Goal: Task Accomplishment & Management: Use online tool/utility

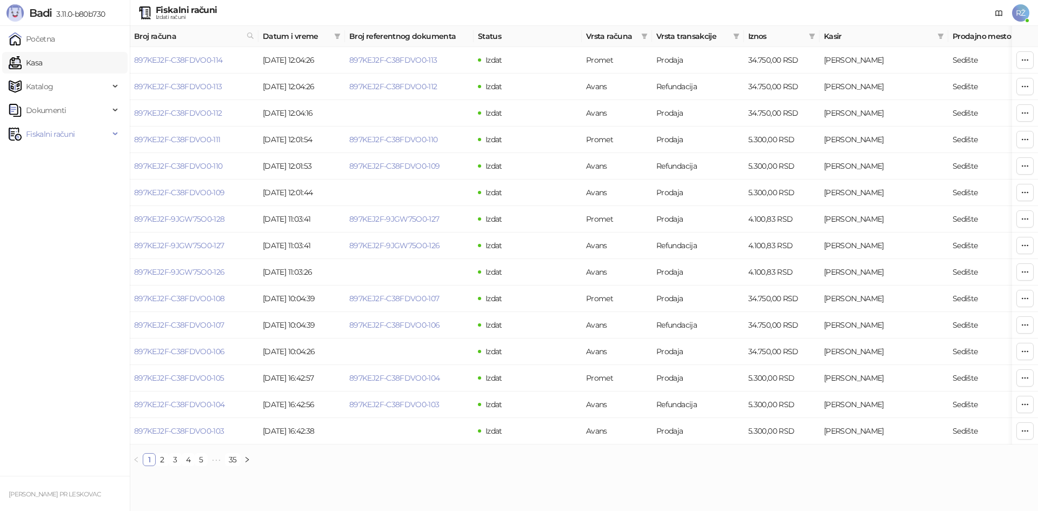
drag, startPoint x: 57, startPoint y: 56, endPoint x: 74, endPoint y: 66, distance: 19.7
click at [42, 56] on link "Kasa" at bounding box center [26, 63] width 34 height 22
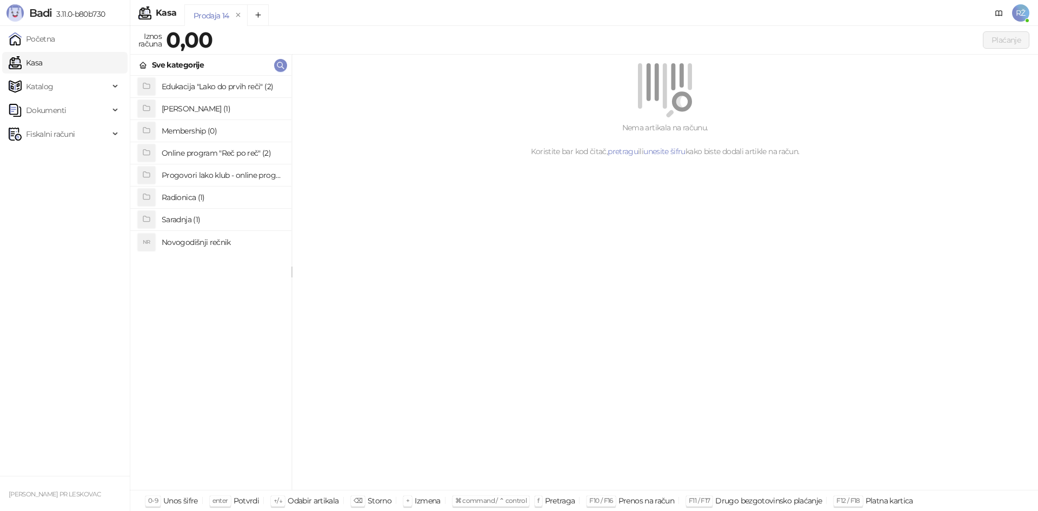
click at [198, 197] on h4 "Radionica (1)" at bounding box center [222, 197] width 121 height 17
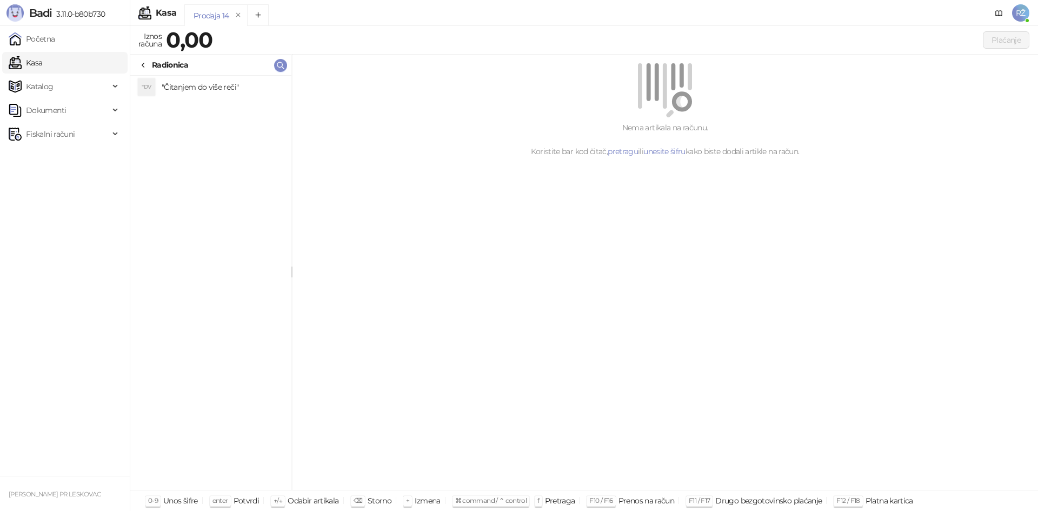
click at [216, 87] on h4 ""Čitanjem do više reči"" at bounding box center [222, 86] width 121 height 17
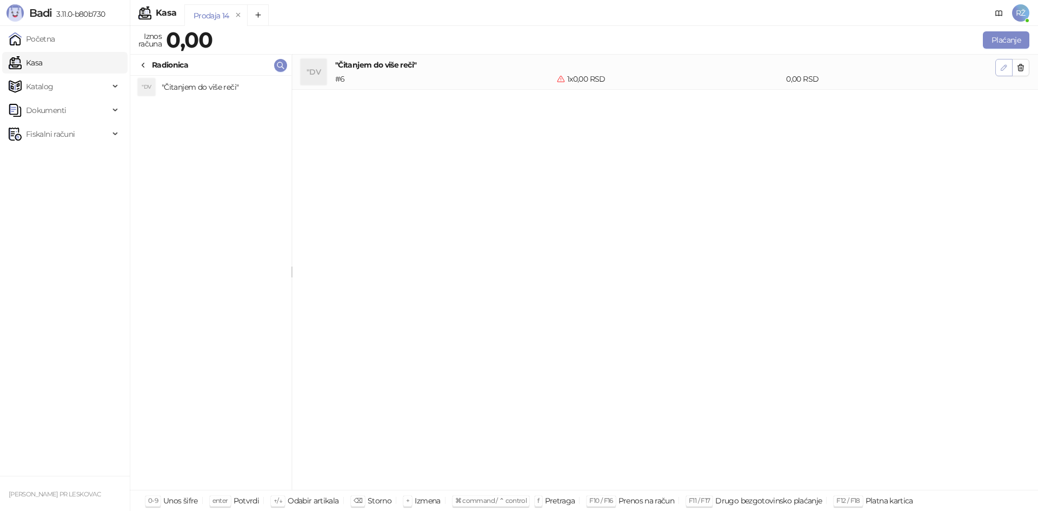
click at [997, 70] on button "button" at bounding box center [1003, 67] width 17 height 17
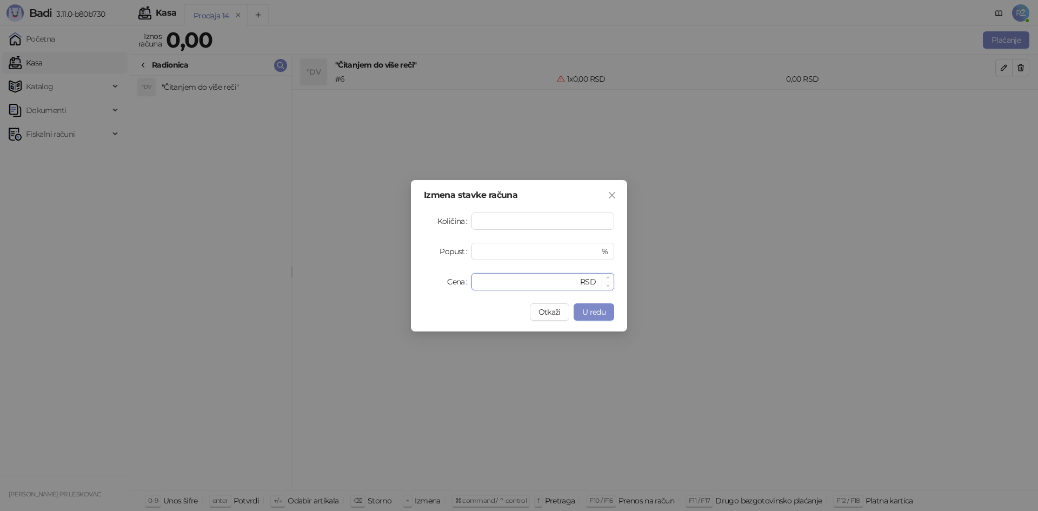
click at [514, 283] on input "*" at bounding box center [528, 281] width 100 height 16
type input "*******"
click at [600, 311] on span "U redu" at bounding box center [593, 312] width 23 height 10
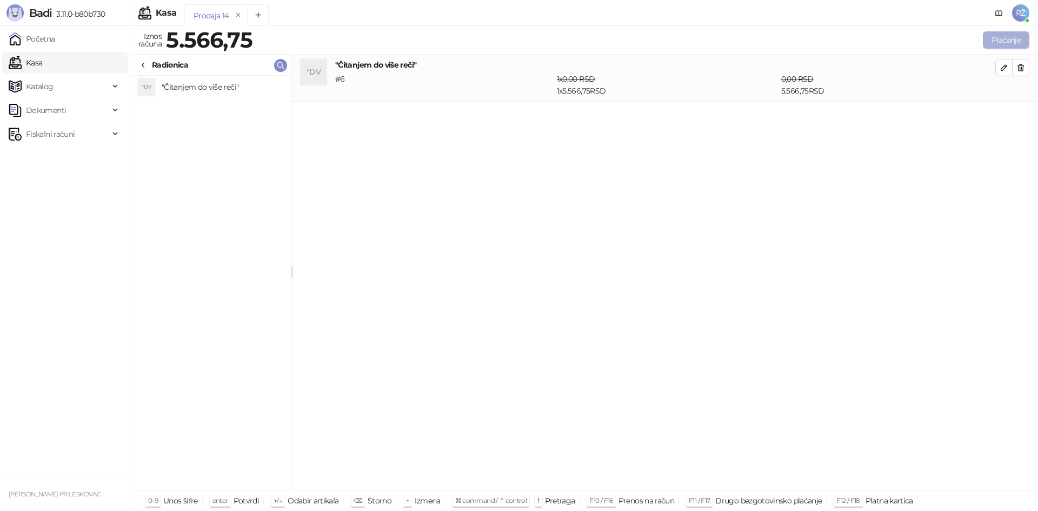
click at [996, 44] on button "Plaćanje" at bounding box center [1006, 39] width 46 height 17
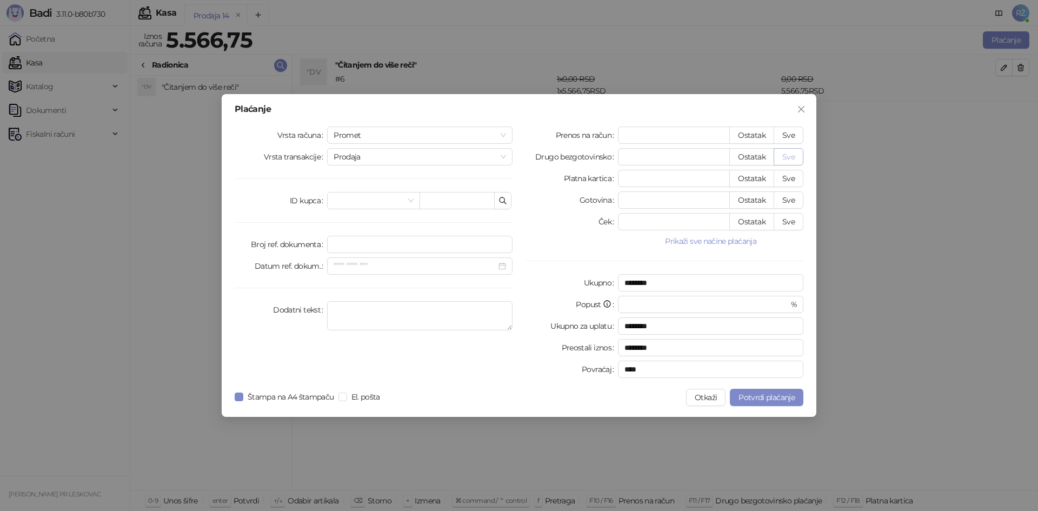
click at [785, 155] on button "Sve" at bounding box center [788, 156] width 30 height 17
type input "*******"
type input "****"
click at [504, 156] on span "Prodaja" at bounding box center [419, 157] width 172 height 16
click at [507, 133] on div "Promet" at bounding box center [419, 134] width 185 height 17
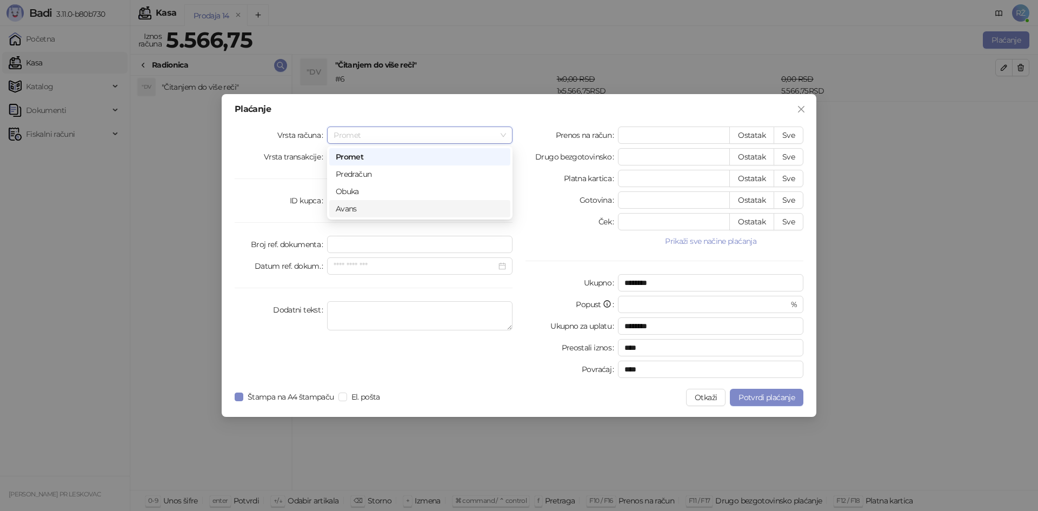
click at [478, 211] on div "Avans" at bounding box center [420, 209] width 168 height 12
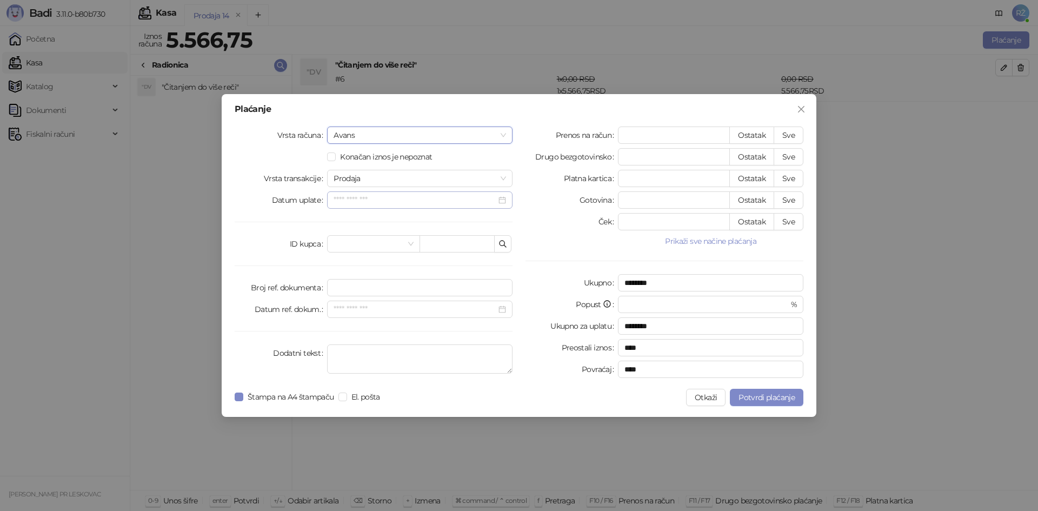
click at [498, 199] on div at bounding box center [419, 200] width 172 height 12
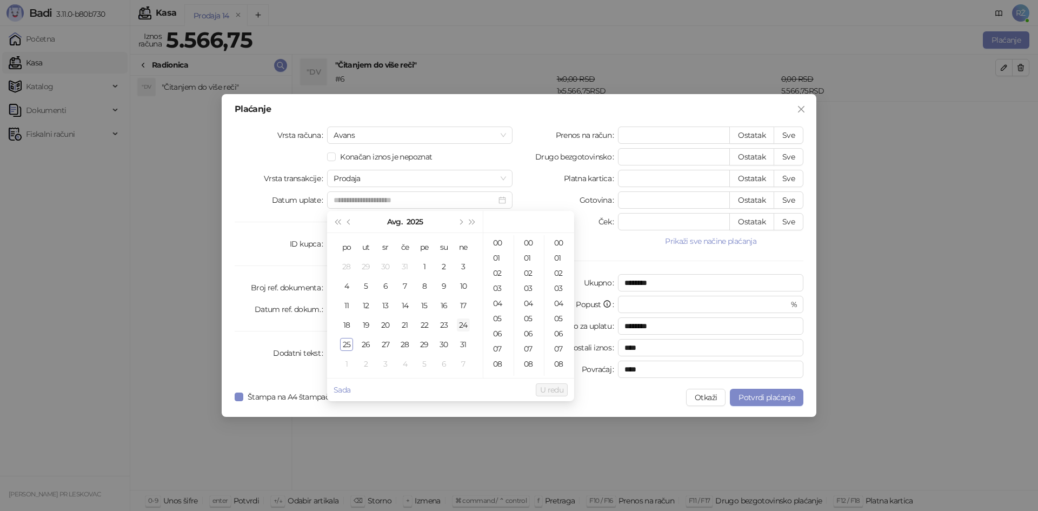
click at [461, 326] on div "24" at bounding box center [463, 324] width 13 height 13
type input "**********"
drag, startPoint x: 552, startPoint y: 388, endPoint x: 530, endPoint y: 386, distance: 22.2
click at [552, 387] on span "U redu" at bounding box center [551, 390] width 23 height 10
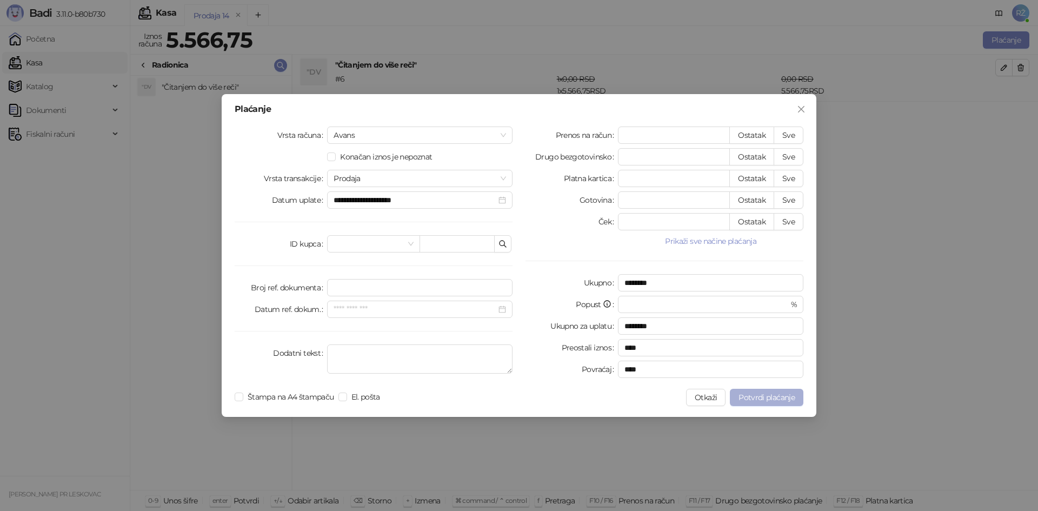
click at [764, 397] on span "Potvrdi plaćanje" at bounding box center [766, 397] width 56 height 10
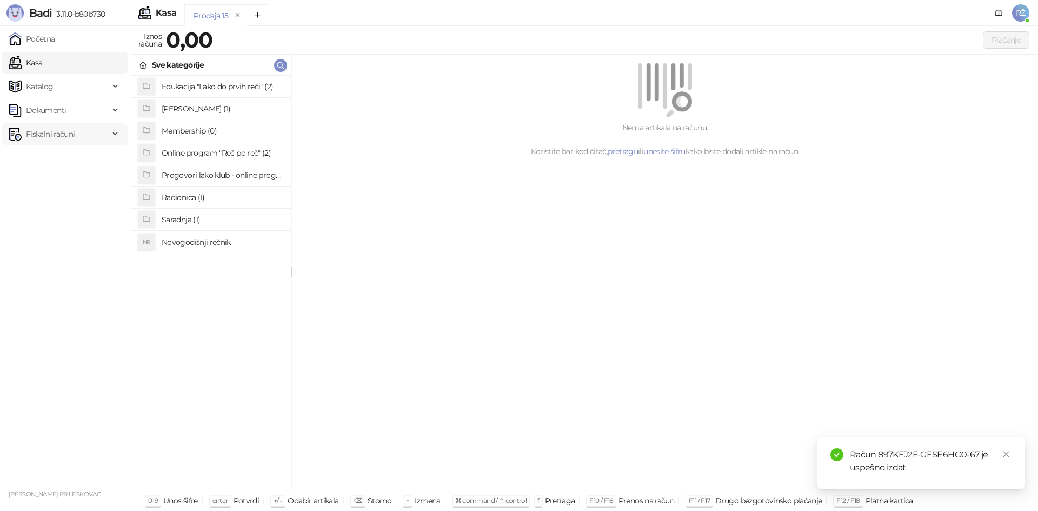
click at [45, 134] on span "Fiskalni računi" at bounding box center [50, 134] width 49 height 22
click at [70, 162] on link "Izdati računi" at bounding box center [42, 158] width 59 height 22
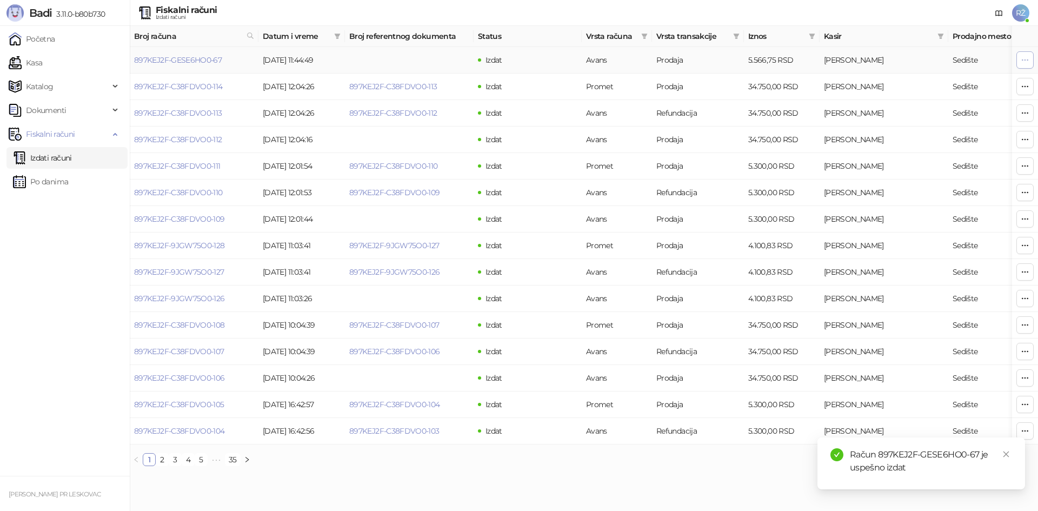
click at [1022, 64] on icon "button" at bounding box center [1024, 60] width 9 height 9
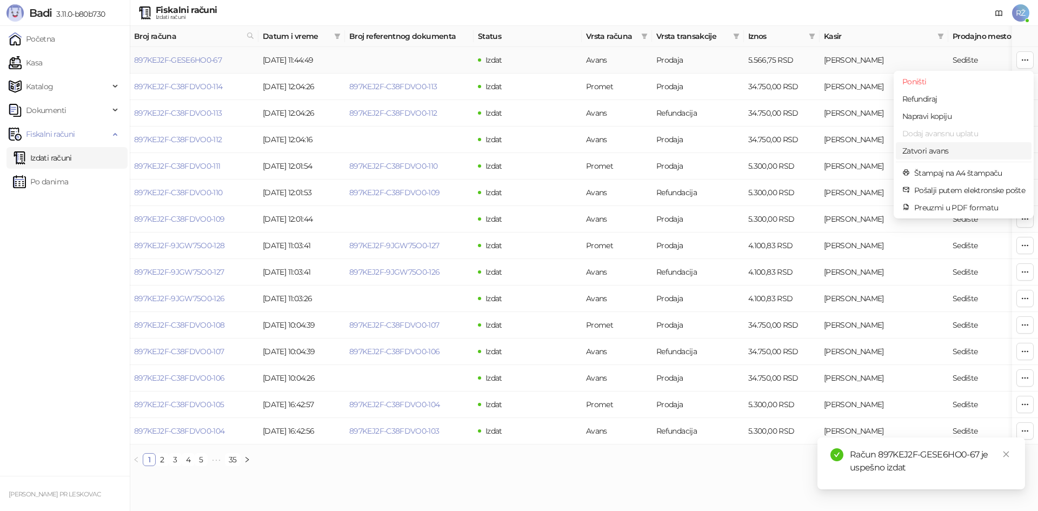
click at [985, 155] on span "Zatvori avans" at bounding box center [963, 151] width 123 height 12
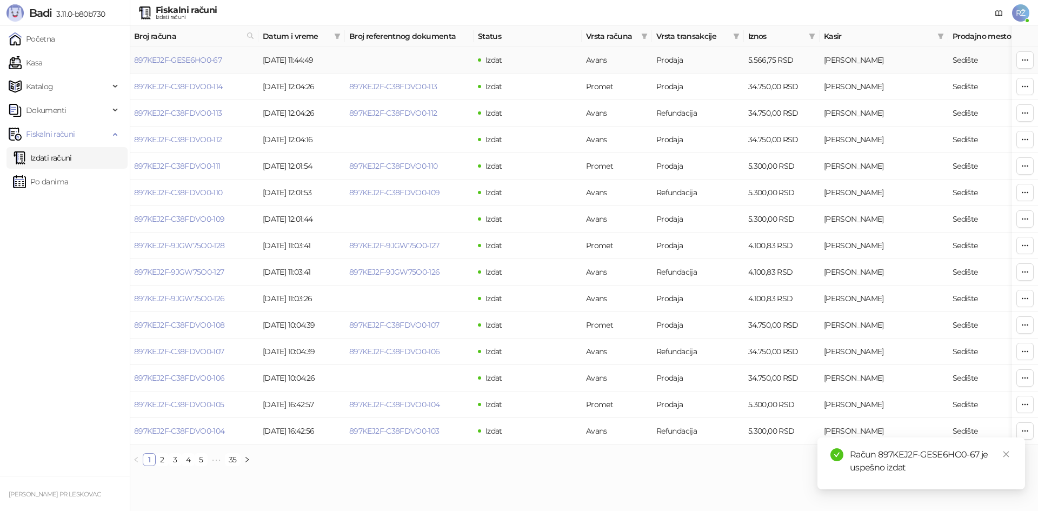
type input "**********"
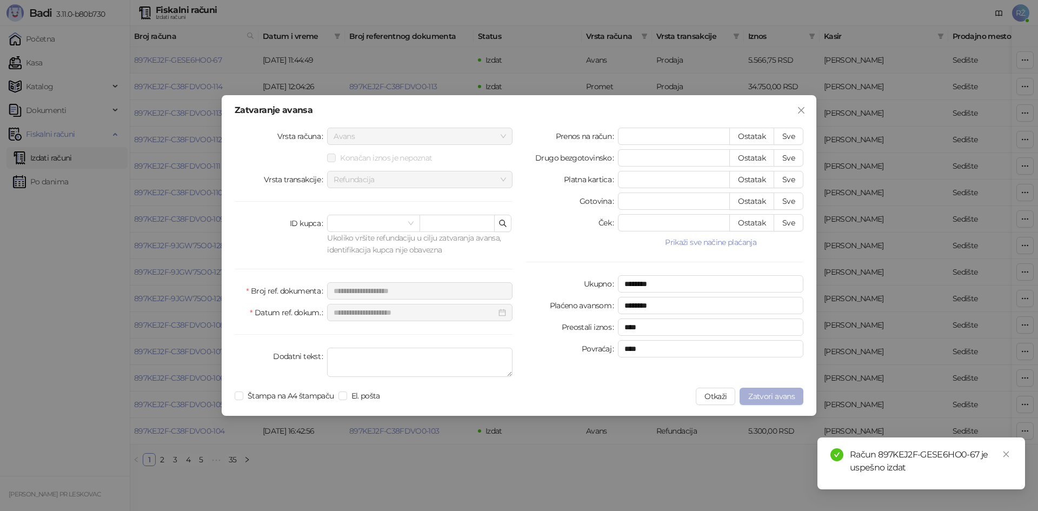
click at [796, 393] on button "Zatvori avans" at bounding box center [771, 396] width 64 height 17
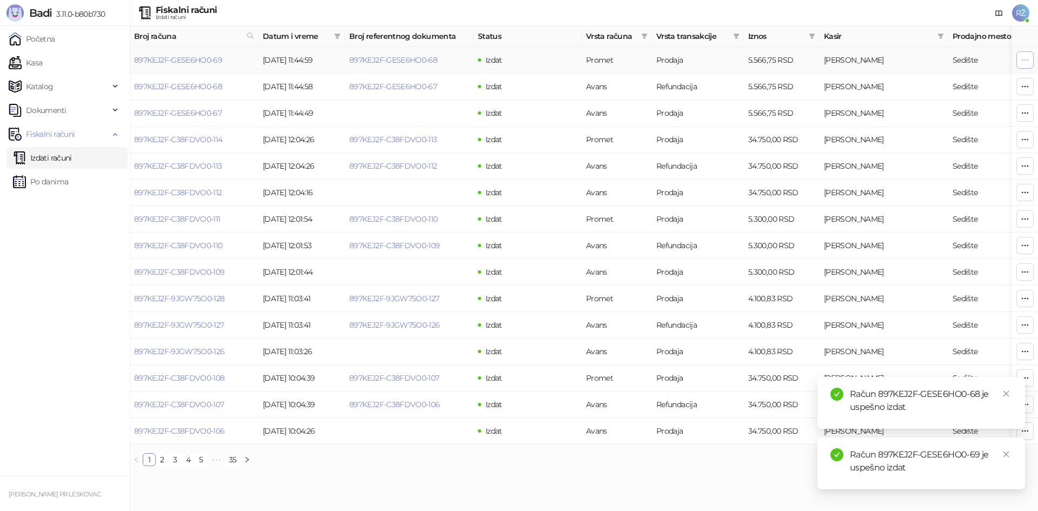
click at [1030, 59] on button "button" at bounding box center [1024, 59] width 17 height 17
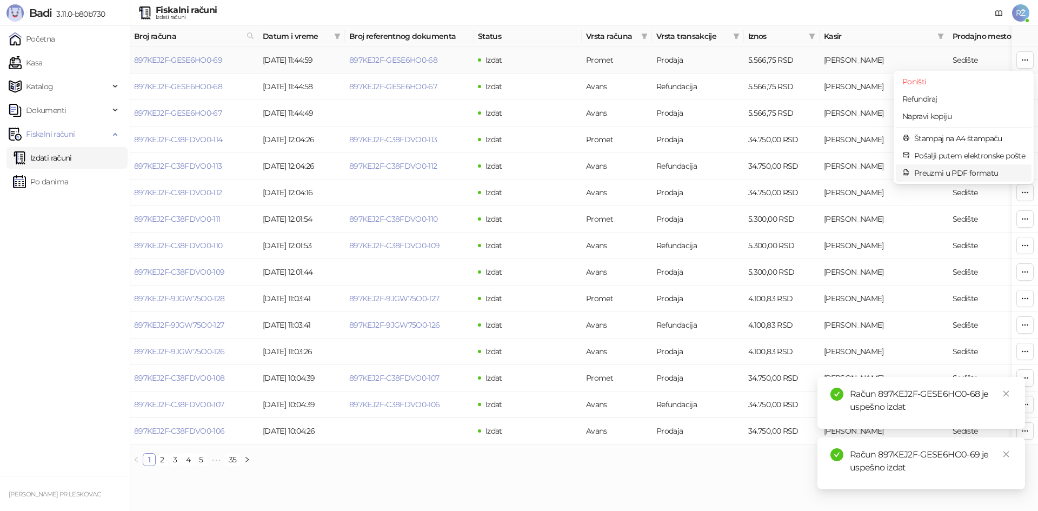
click at [993, 173] on span "Preuzmi u PDF formatu" at bounding box center [969, 173] width 111 height 12
